Goal: Task Accomplishment & Management: Use online tool/utility

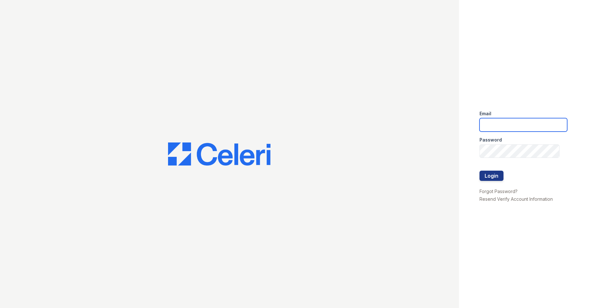
click at [506, 124] on input "email" at bounding box center [523, 124] width 88 height 13
type input "[EMAIL_ADDRESS][DOMAIN_NAME]"
click at [491, 178] on button "Login" at bounding box center [491, 176] width 24 height 10
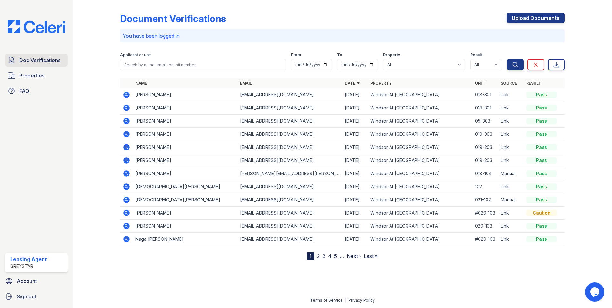
click at [44, 65] on link "Doc Verifications" at bounding box center [36, 60] width 62 height 13
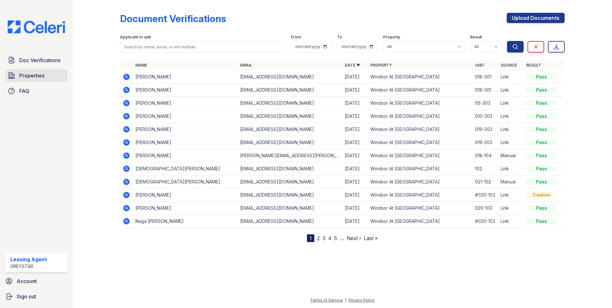
click at [42, 74] on span "Properties" at bounding box center [31, 76] width 25 height 8
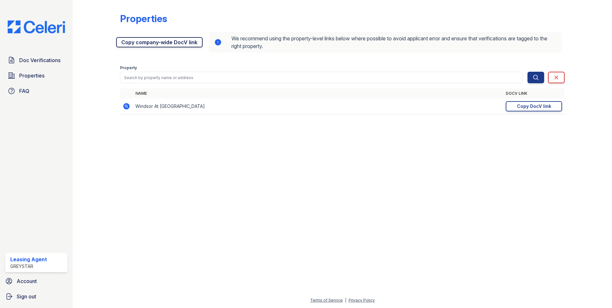
click at [140, 45] on link "Copy company-wide DocV link" at bounding box center [159, 42] width 86 height 10
